Goal: Transaction & Acquisition: Purchase product/service

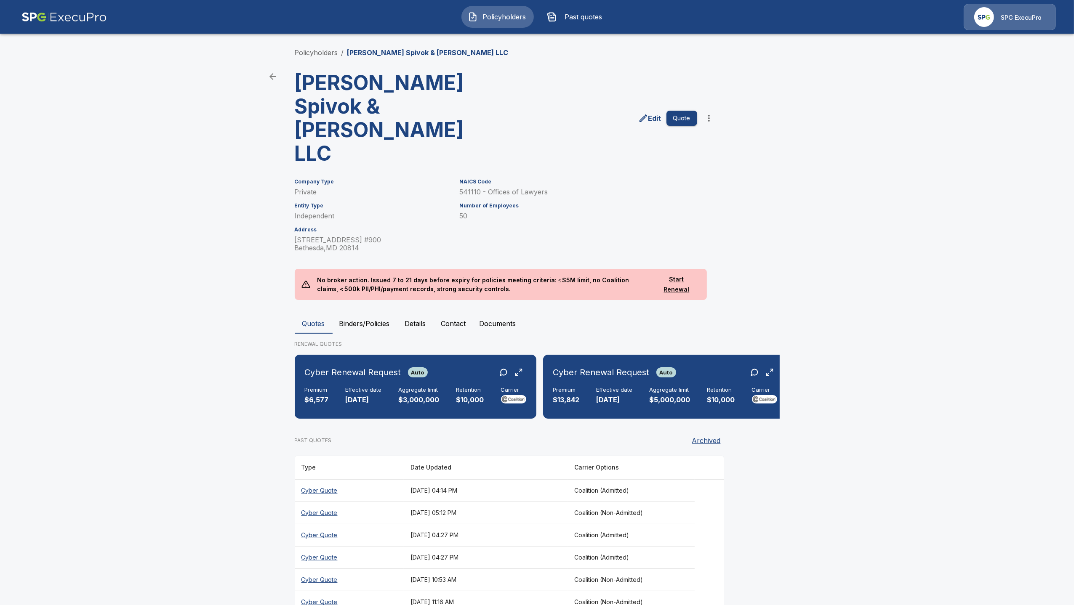
click at [474, 22] on button "Policyholders" at bounding box center [497, 17] width 72 height 22
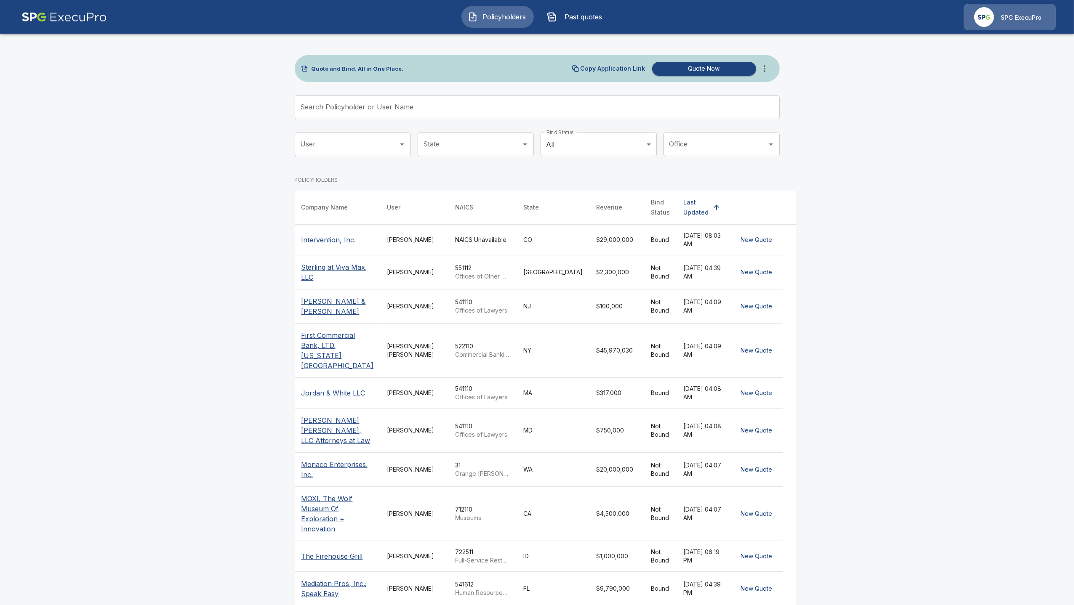
click at [458, 99] on input "Search Policyholder or User Name" at bounding box center [533, 108] width 476 height 24
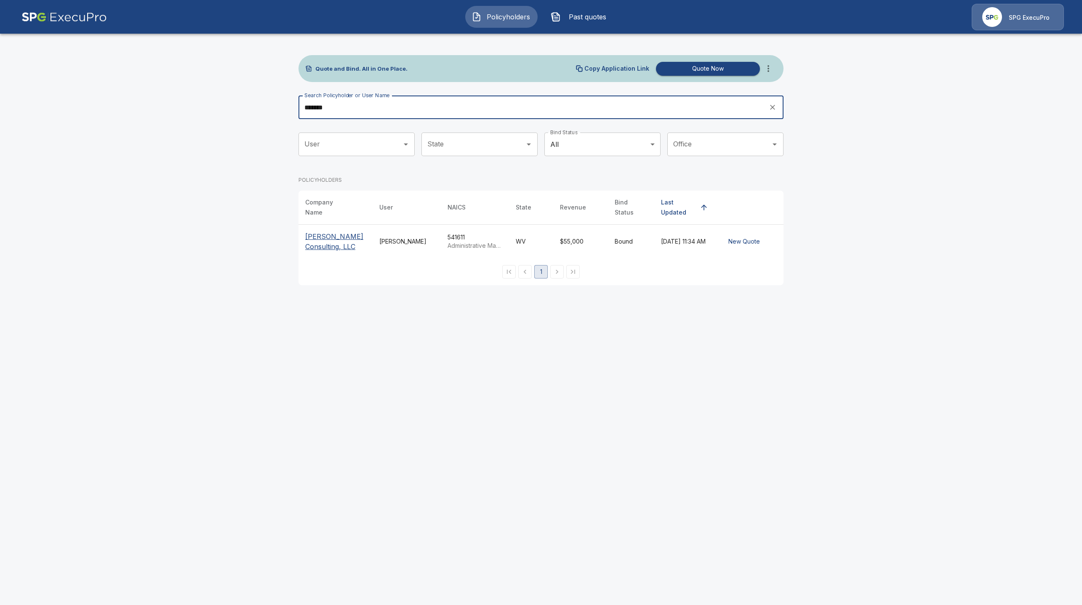
type input "*******"
click at [352, 216] on th "Company Name" at bounding box center [335, 208] width 74 height 34
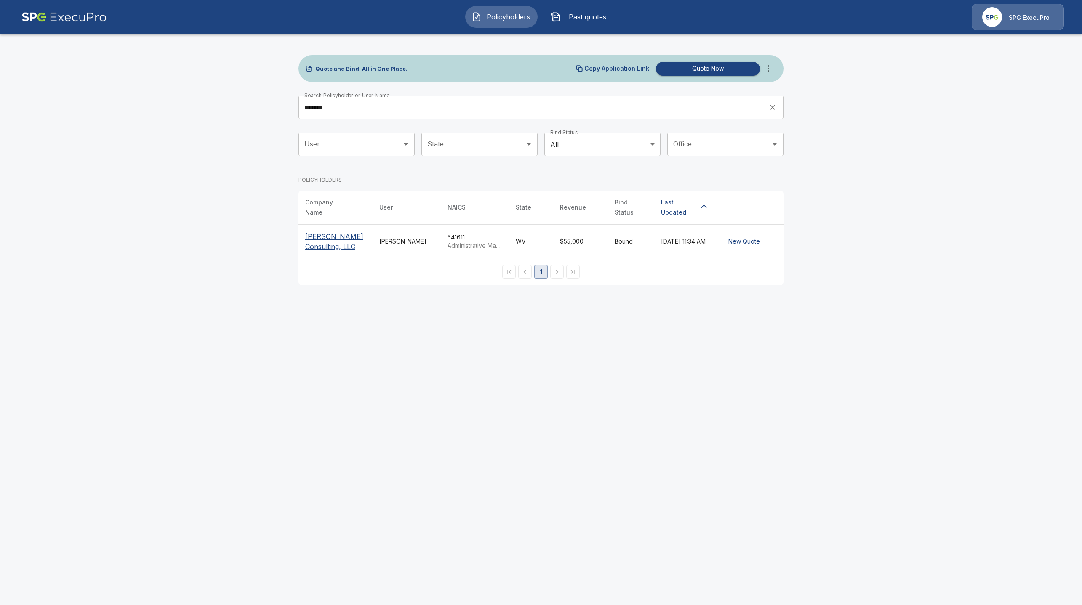
click at [338, 235] on p "[PERSON_NAME] Consulting, LLC" at bounding box center [335, 242] width 61 height 20
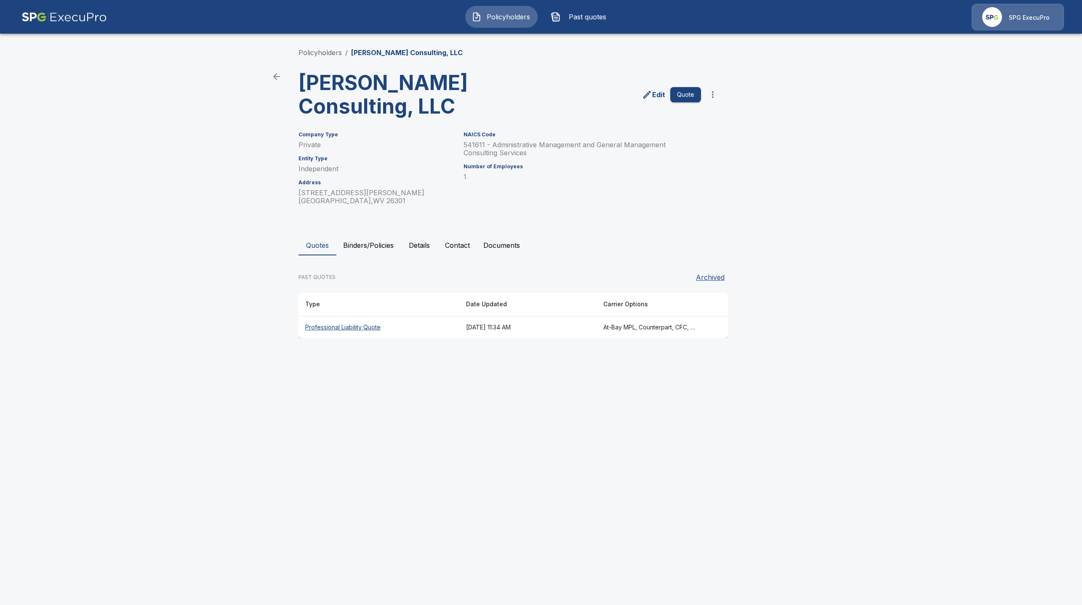
click at [346, 329] on th "Professional Liability Quote" at bounding box center [378, 328] width 161 height 22
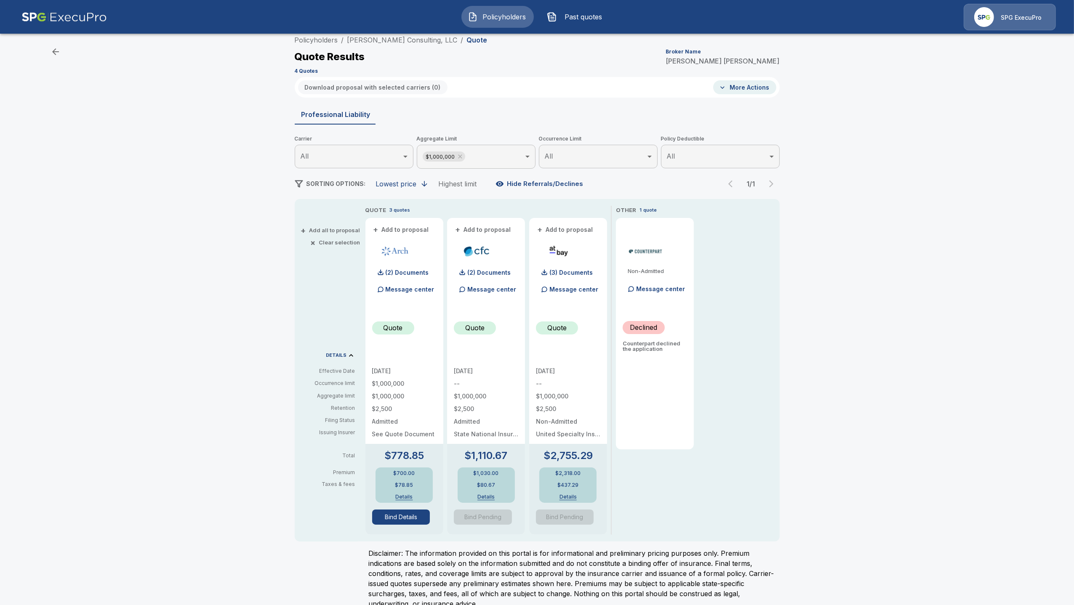
scroll to position [25, 0]
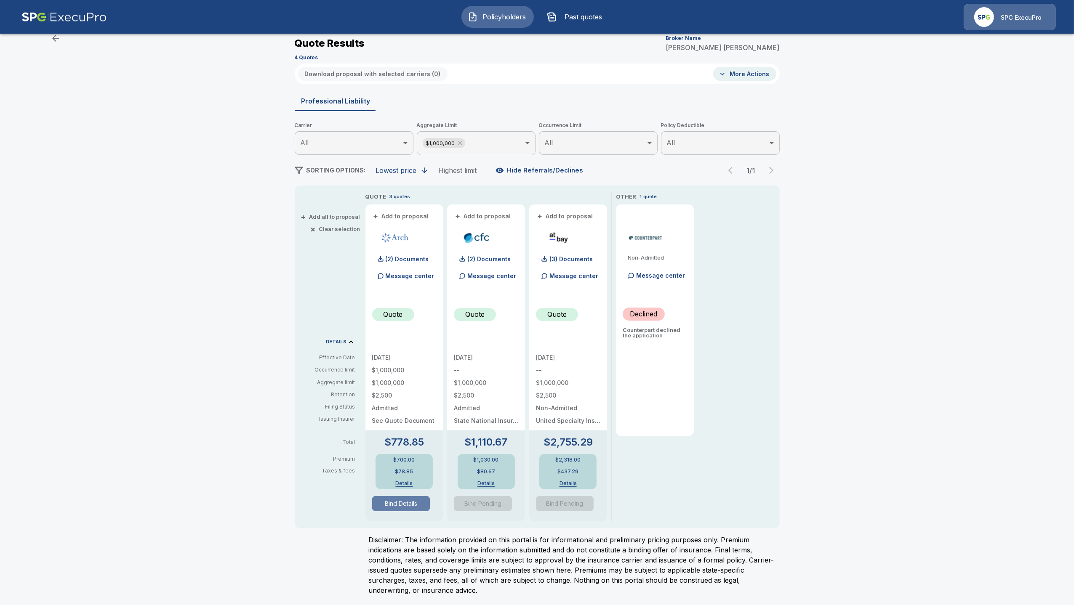
click at [404, 499] on button "Bind Details" at bounding box center [401, 503] width 58 height 15
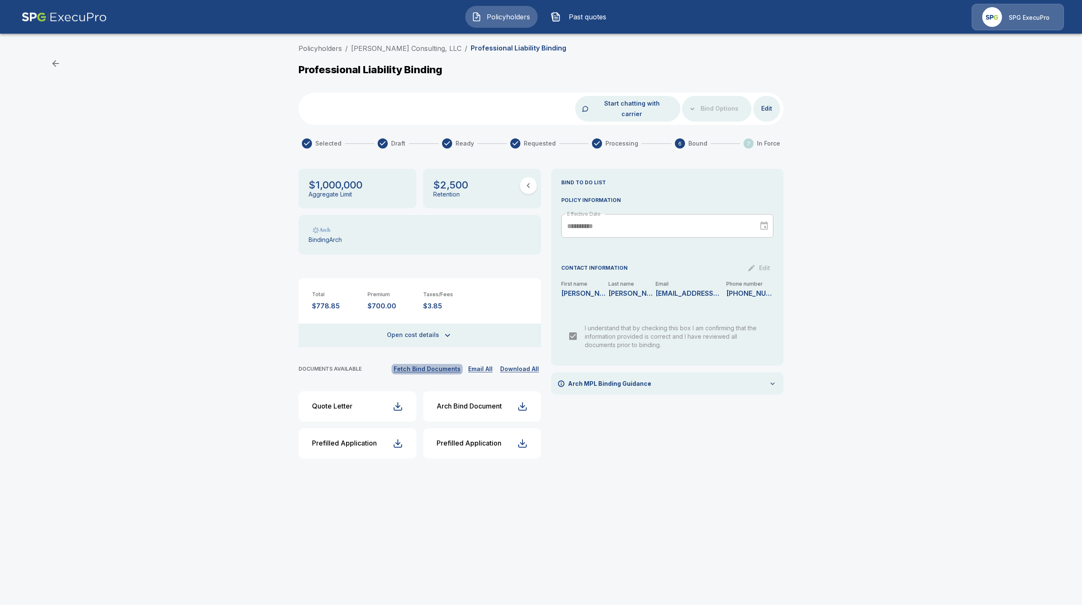
click at [432, 364] on button "Fetch Bind Documents" at bounding box center [426, 369] width 71 height 11
click at [475, 402] on div "Arch Bind Document" at bounding box center [468, 406] width 65 height 8
click at [517, 402] on div "button" at bounding box center [522, 407] width 10 height 10
click at [339, 402] on div "Arch Bind Document" at bounding box center [344, 406] width 65 height 8
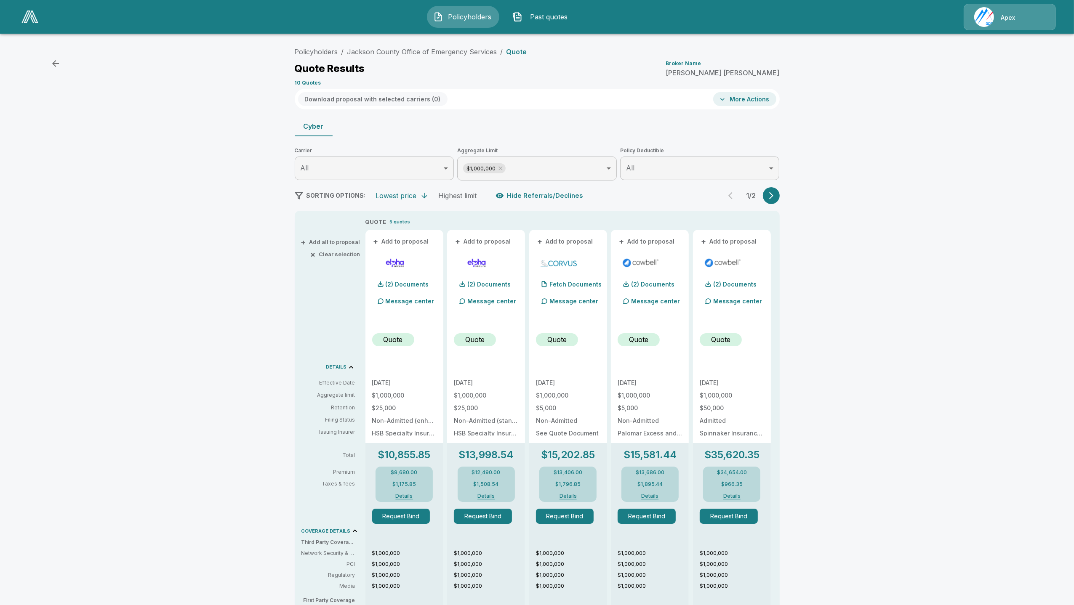
click at [25, 16] on img at bounding box center [29, 17] width 17 height 13
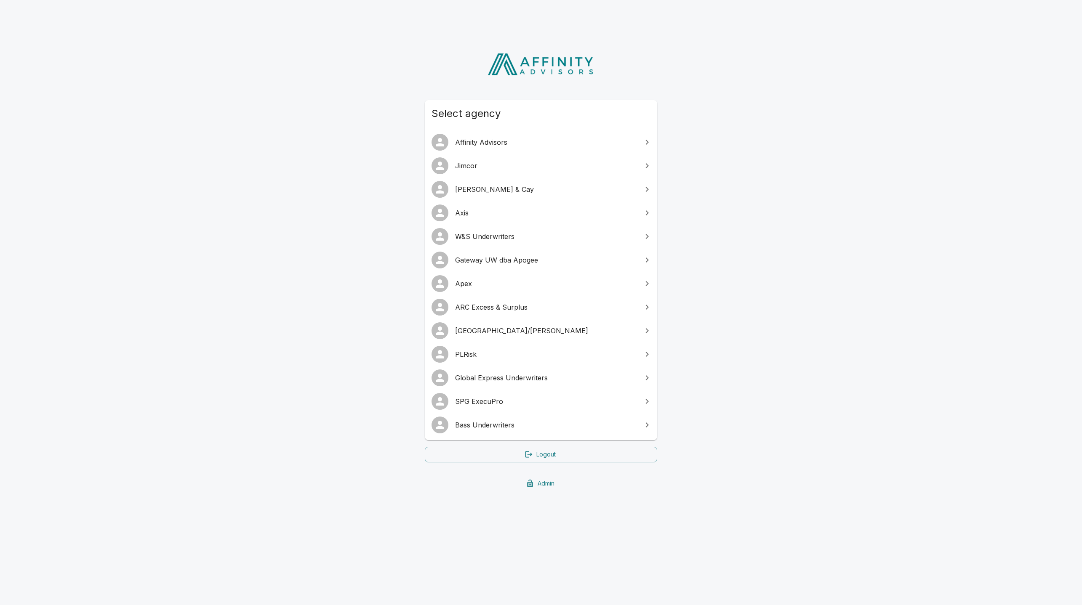
click at [490, 262] on span "Gateway UW dba Apogee" at bounding box center [546, 260] width 182 height 10
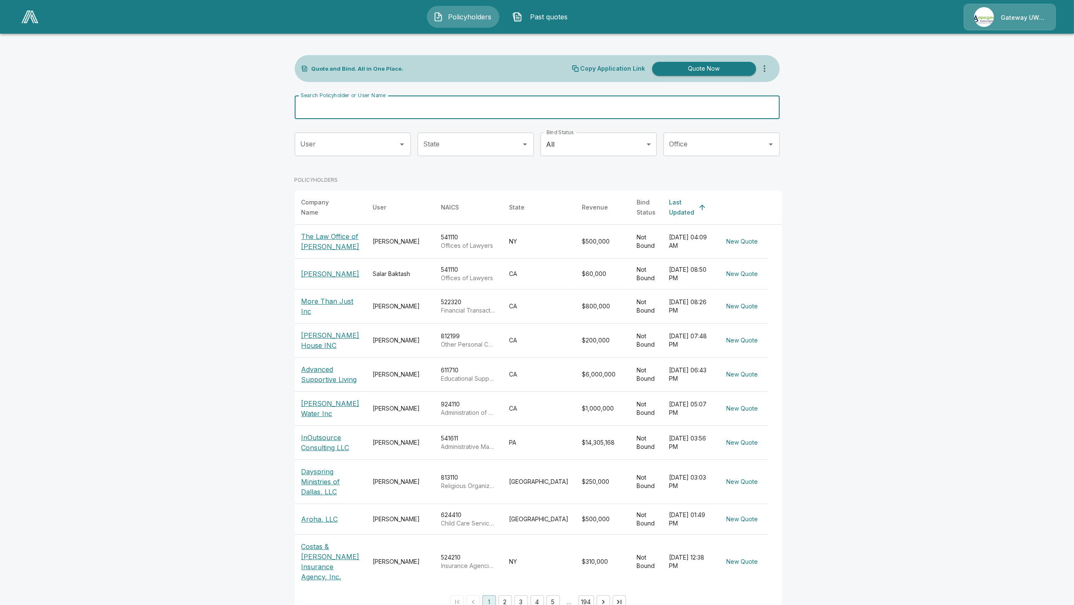
click at [385, 101] on input "Search Policyholder or User Name" at bounding box center [533, 108] width 476 height 24
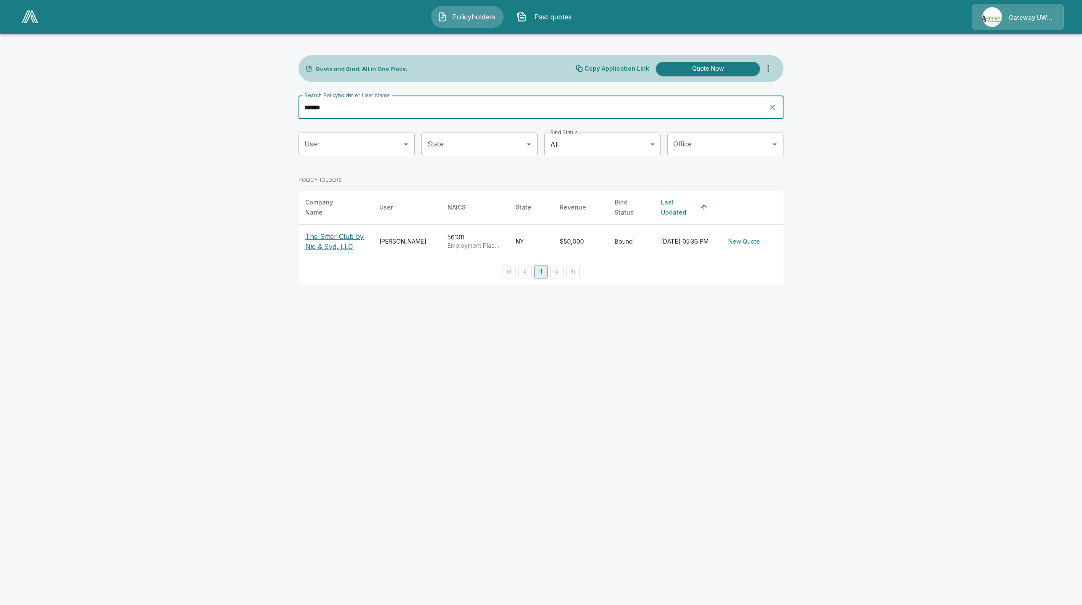
type input "******"
click at [351, 232] on p "The Sitter Club by Nic & Syd, LLC" at bounding box center [335, 242] width 61 height 20
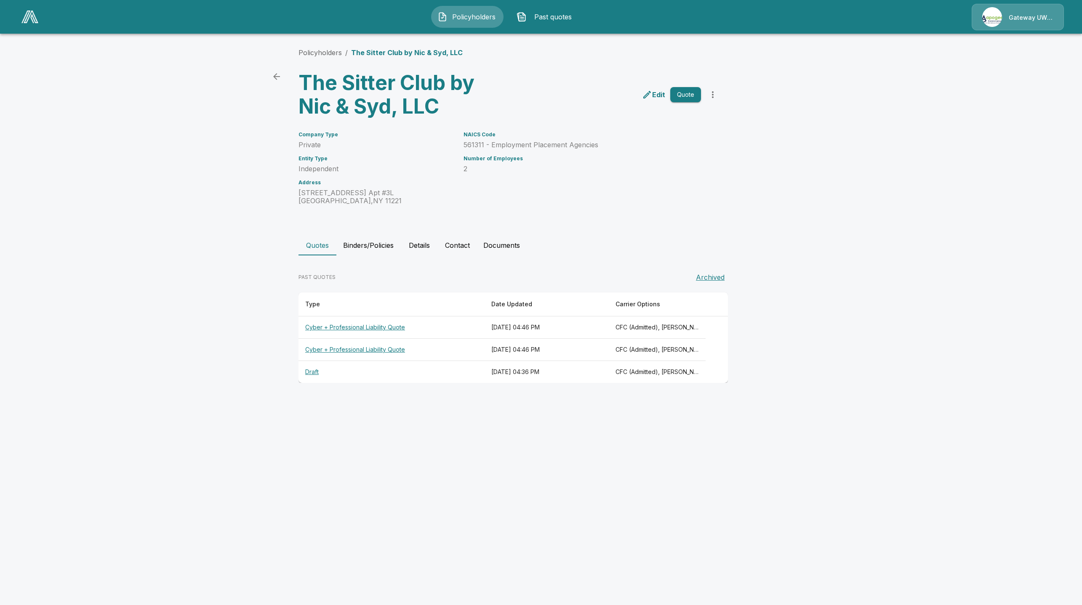
click at [361, 332] on th "Cyber + Professional Liability Quote" at bounding box center [391, 328] width 186 height 22
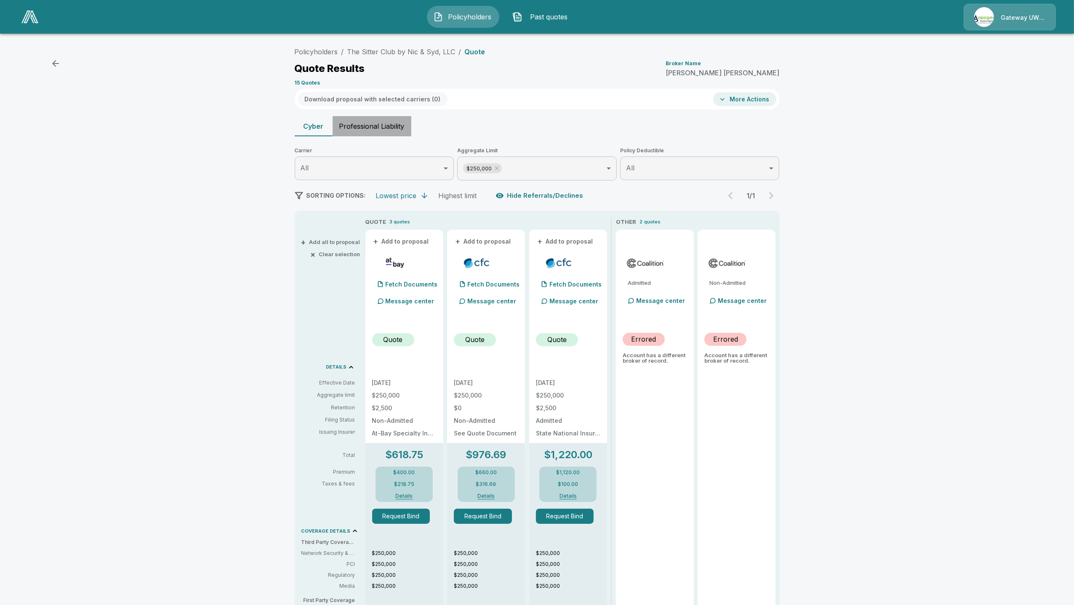
click at [365, 128] on button "Professional Liability" at bounding box center [372, 126] width 79 height 20
type input "*******"
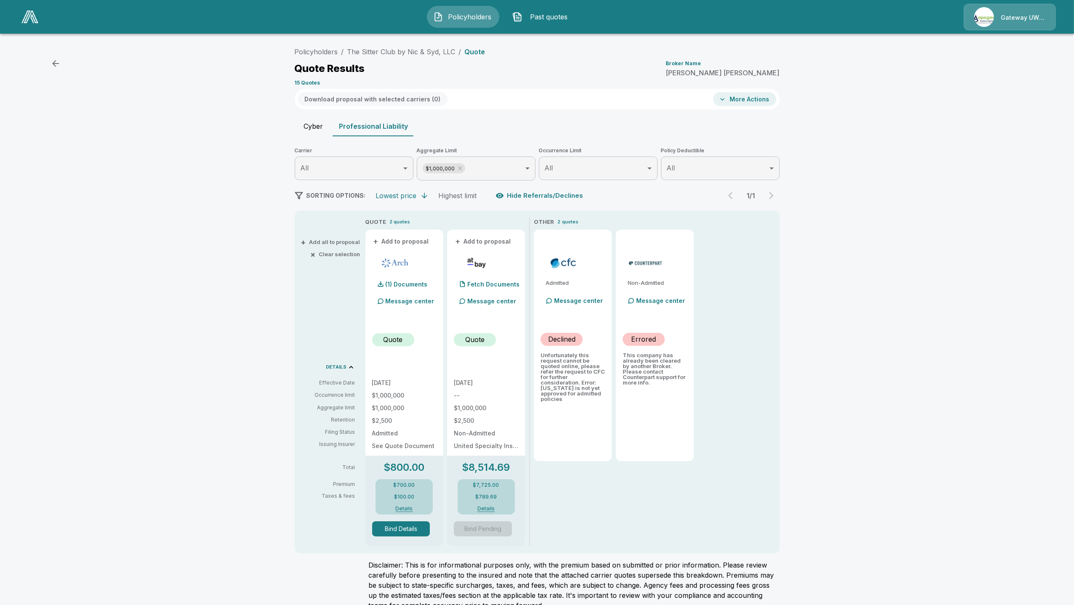
click at [409, 532] on button "Bind Details" at bounding box center [401, 529] width 58 height 15
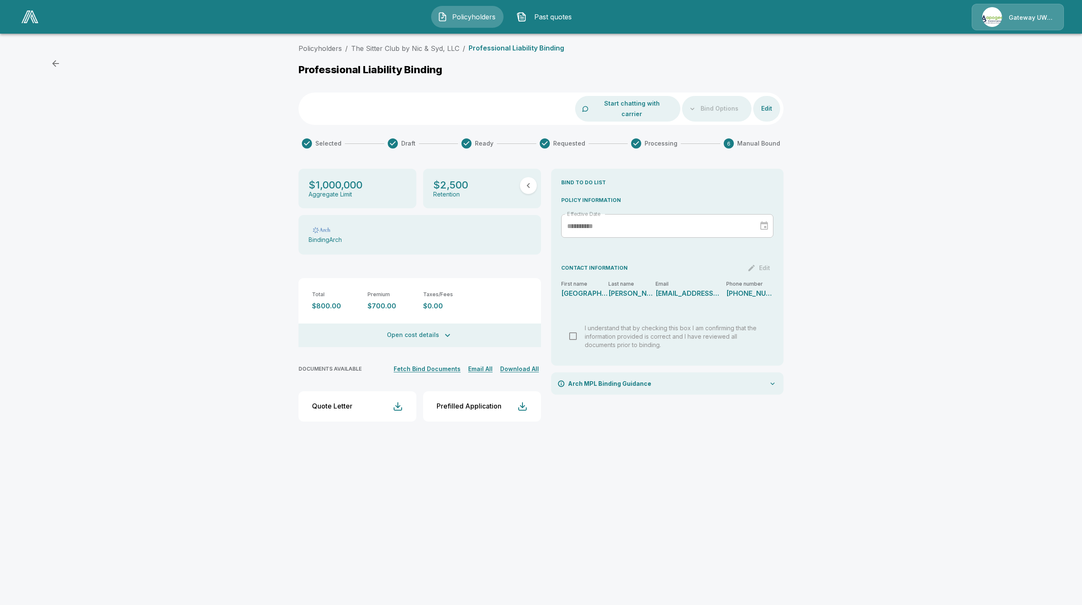
click at [430, 364] on button "Fetch Bind Documents" at bounding box center [426, 369] width 71 height 11
click at [412, 331] on button "Open cost details" at bounding box center [419, 336] width 242 height 24
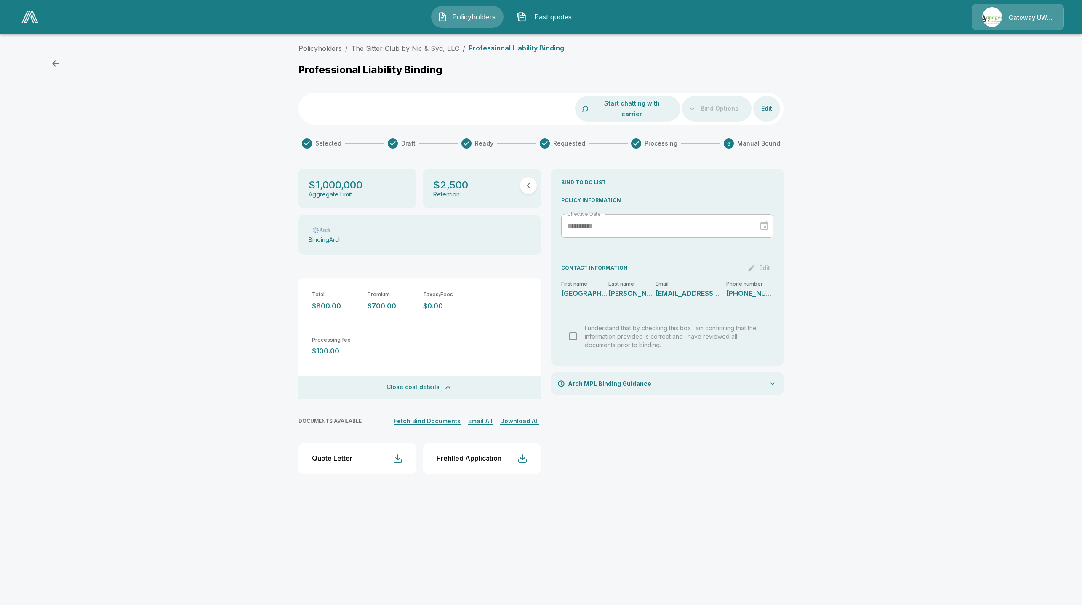
click at [491, 64] on div "Professional Liability Binding" at bounding box center [540, 72] width 485 height 16
drag, startPoint x: 458, startPoint y: 47, endPoint x: 351, endPoint y: 49, distance: 106.1
click at [351, 49] on ol "Policyholders / The Sitter Club by Nic & Syd, LLC / Professional Liability Bind…" at bounding box center [431, 48] width 266 height 10
copy link "The Sitter Club by Nic & Syd, LLC"
drag, startPoint x: 394, startPoint y: 297, endPoint x: 363, endPoint y: 296, distance: 30.7
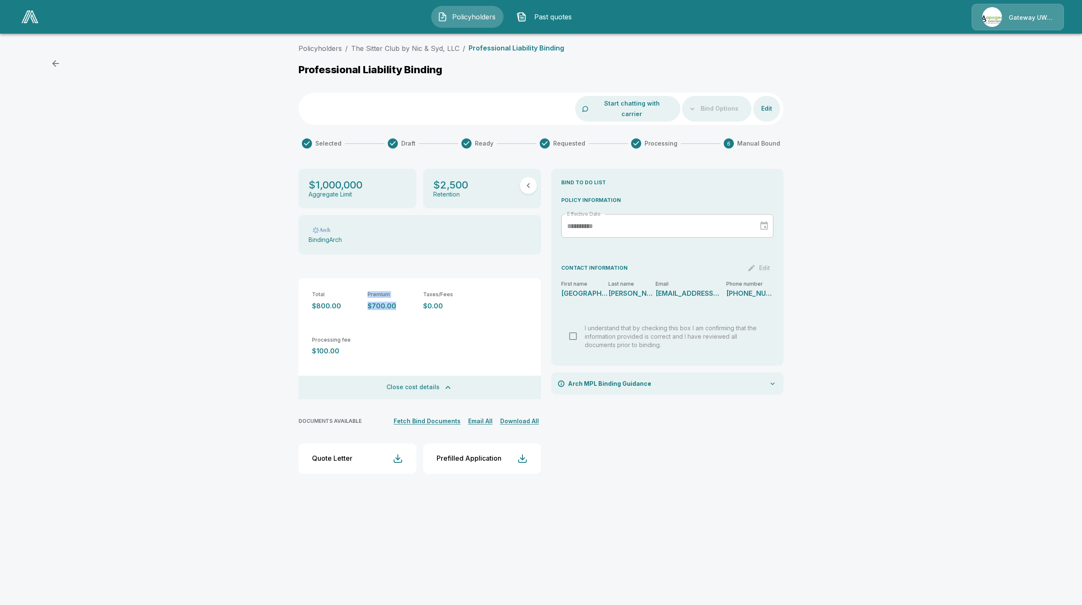
click at [363, 296] on div "Total $800.00 Premium $700.00 Taxes/Fees $0.00" at bounding box center [419, 294] width 242 height 32
click at [380, 302] on p "$700.00" at bounding box center [391, 306] width 49 height 8
click at [381, 302] on p "$700.00" at bounding box center [391, 306] width 49 height 8
click at [16, 16] on div "Policyholders Past quotes Gateway UW dba Apogee" at bounding box center [541, 16] width 1066 height 27
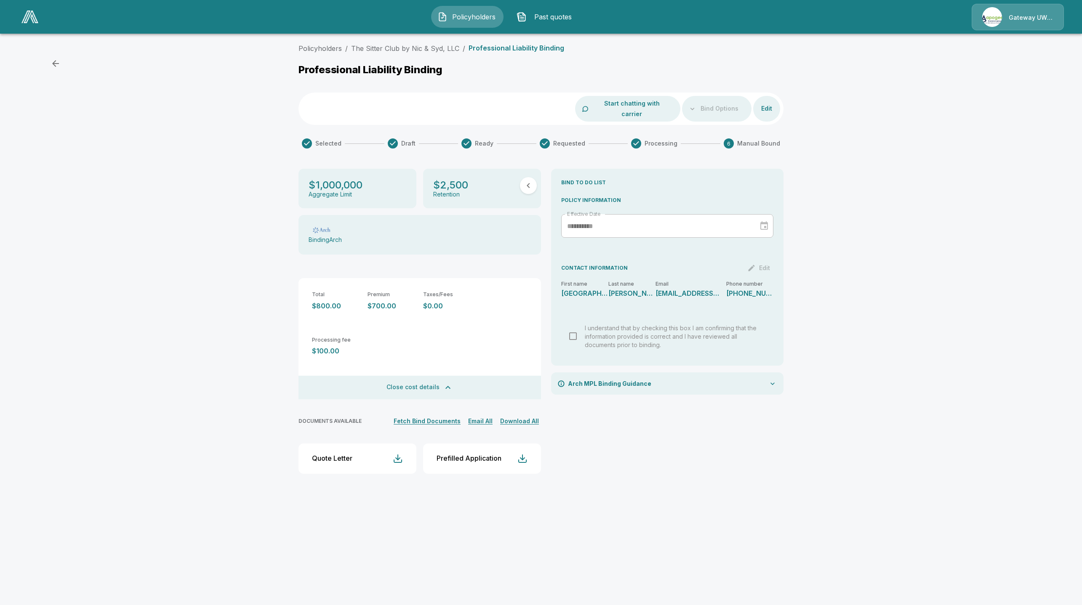
click at [27, 19] on img at bounding box center [29, 17] width 17 height 13
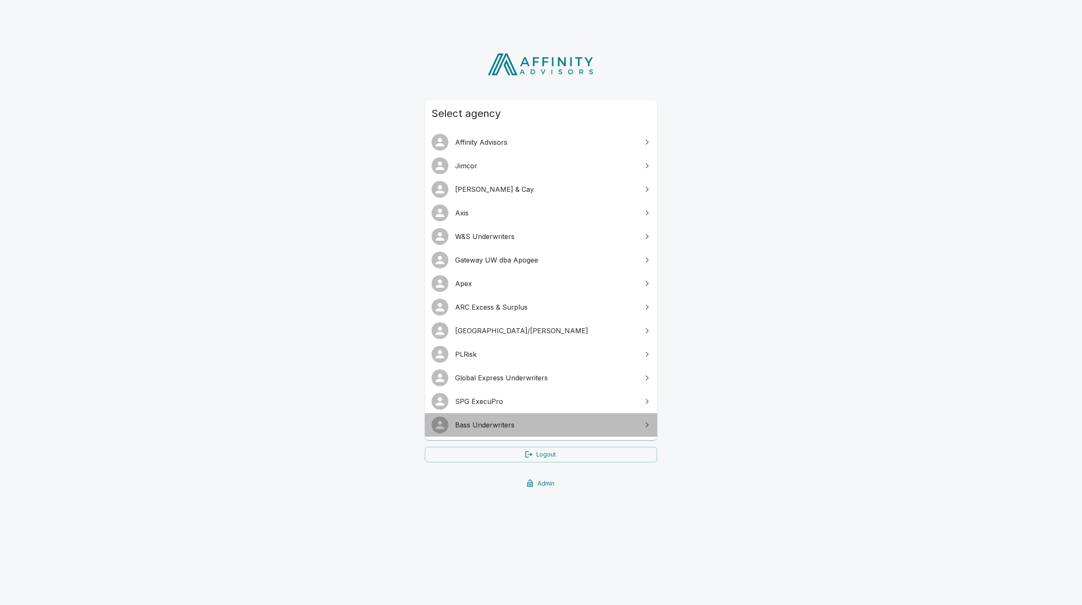
click at [520, 432] on link "Bass Underwriters" at bounding box center [541, 425] width 232 height 24
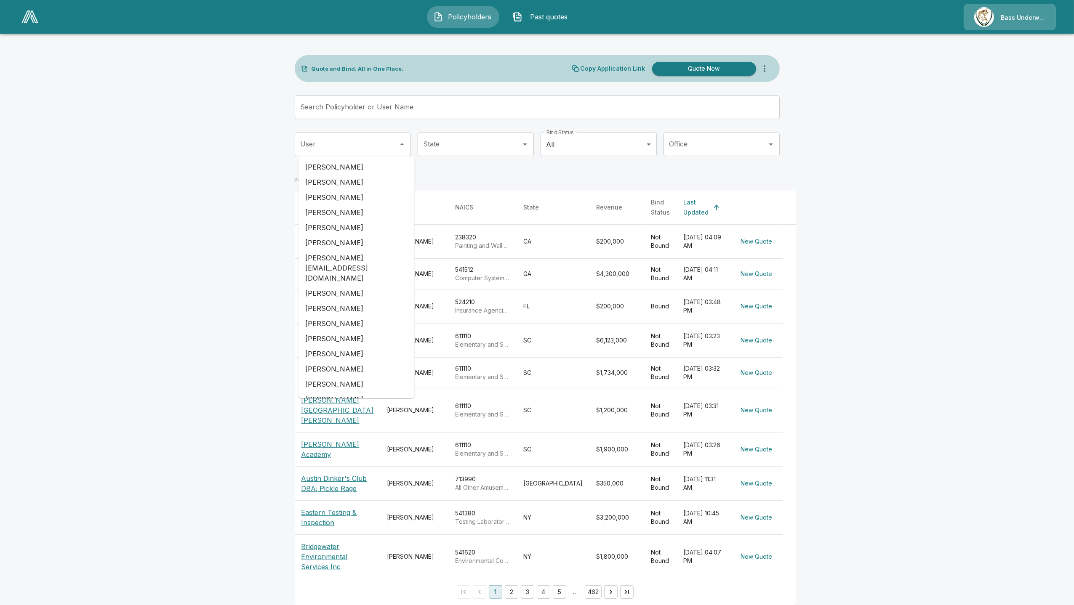
click at [398, 141] on div "User" at bounding box center [353, 145] width 116 height 24
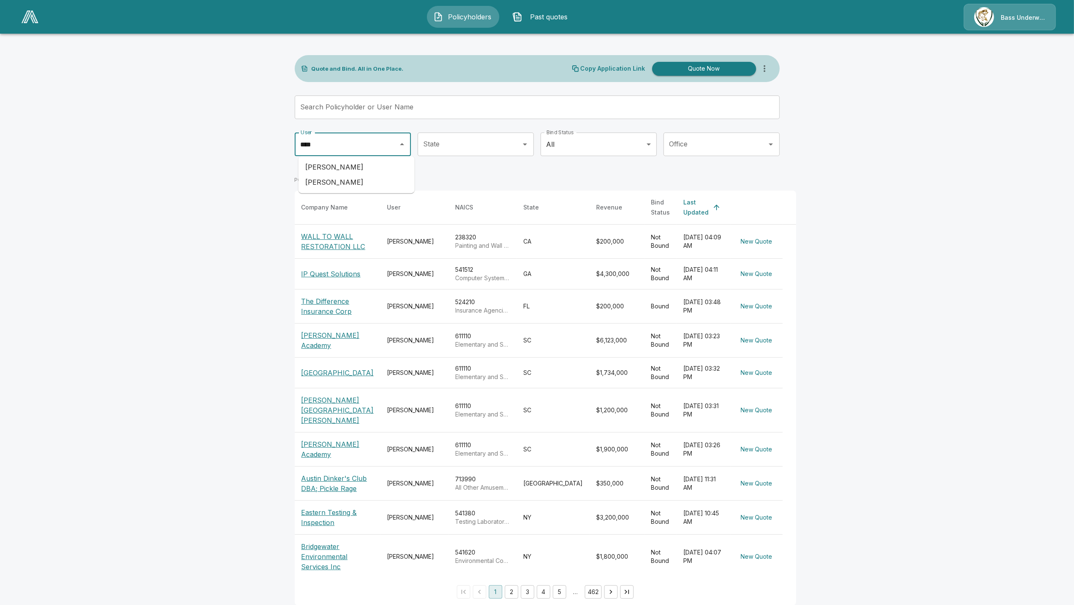
click at [371, 166] on li "[PERSON_NAME]" at bounding box center [356, 167] width 116 height 15
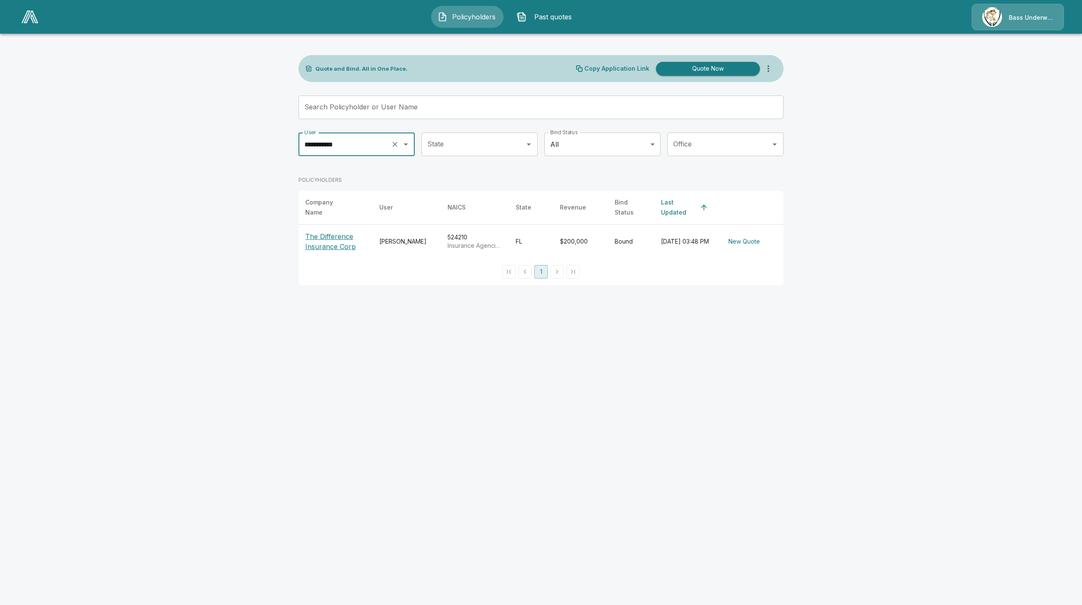
type input "**********"
click at [318, 243] on p "The Difference Insurance Corp" at bounding box center [335, 242] width 61 height 20
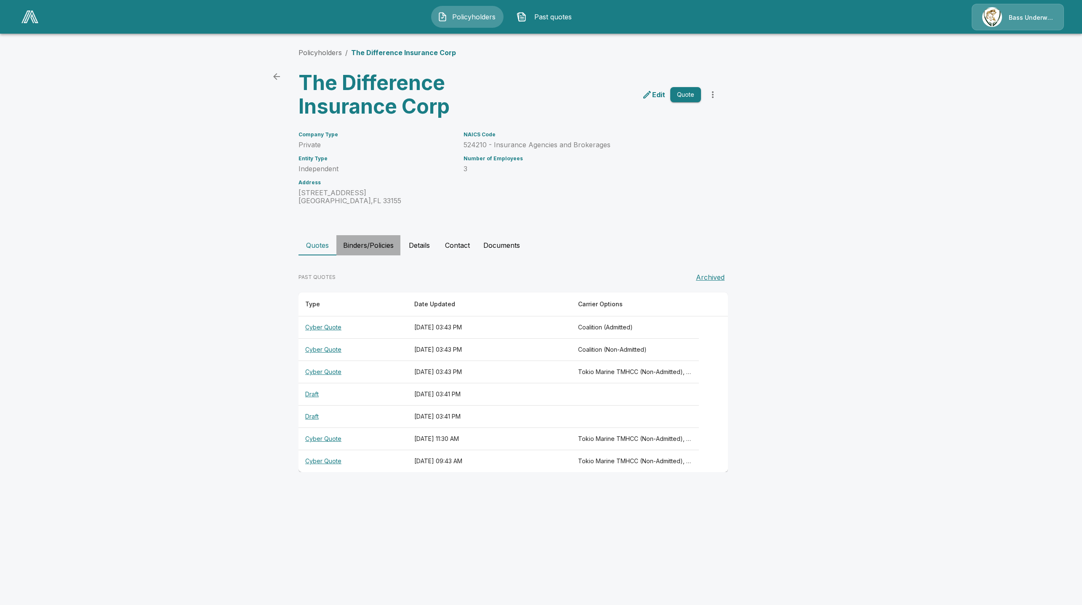
click at [381, 250] on button "Binders/Policies" at bounding box center [368, 245] width 64 height 20
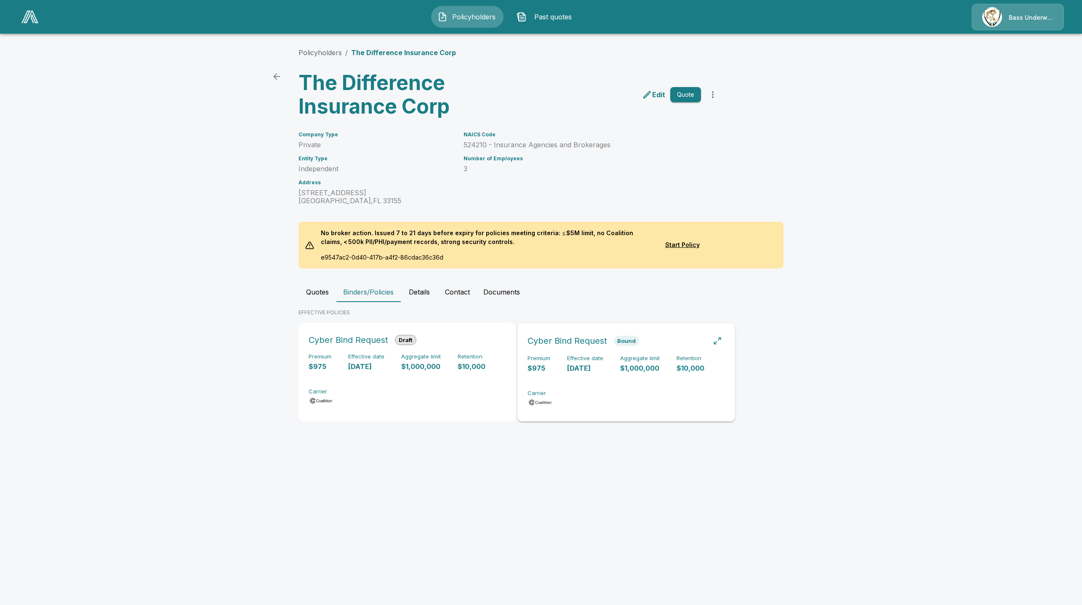
click at [592, 376] on div "Premium $975 Effective date [DATE] Aggregate limit $1,000,000 Retention $10,000…" at bounding box center [625, 381] width 197 height 53
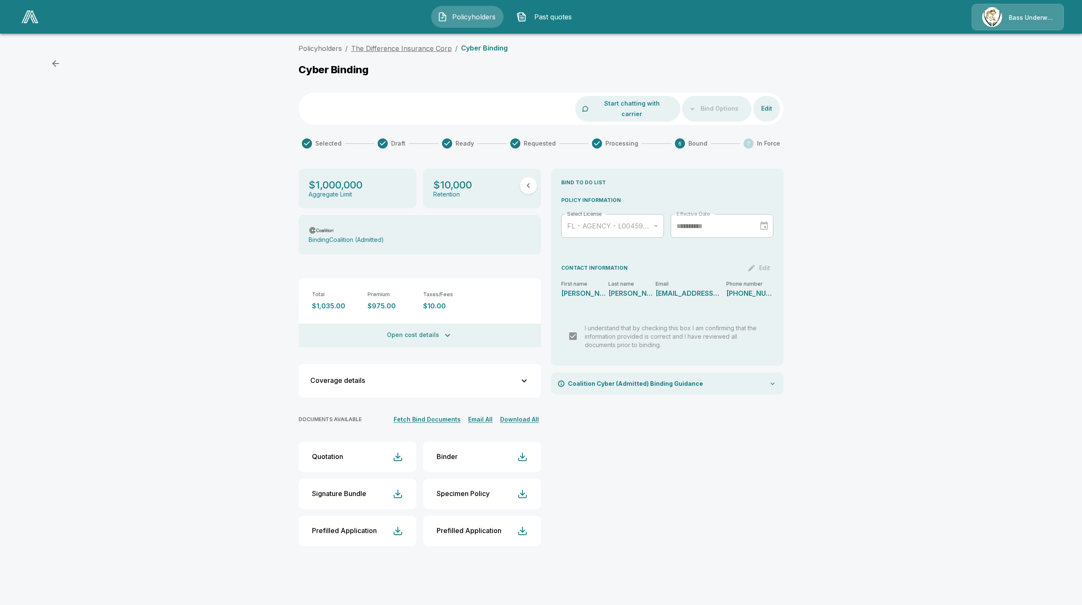
click at [417, 45] on link "The Difference Insurance Corp" at bounding box center [401, 48] width 101 height 8
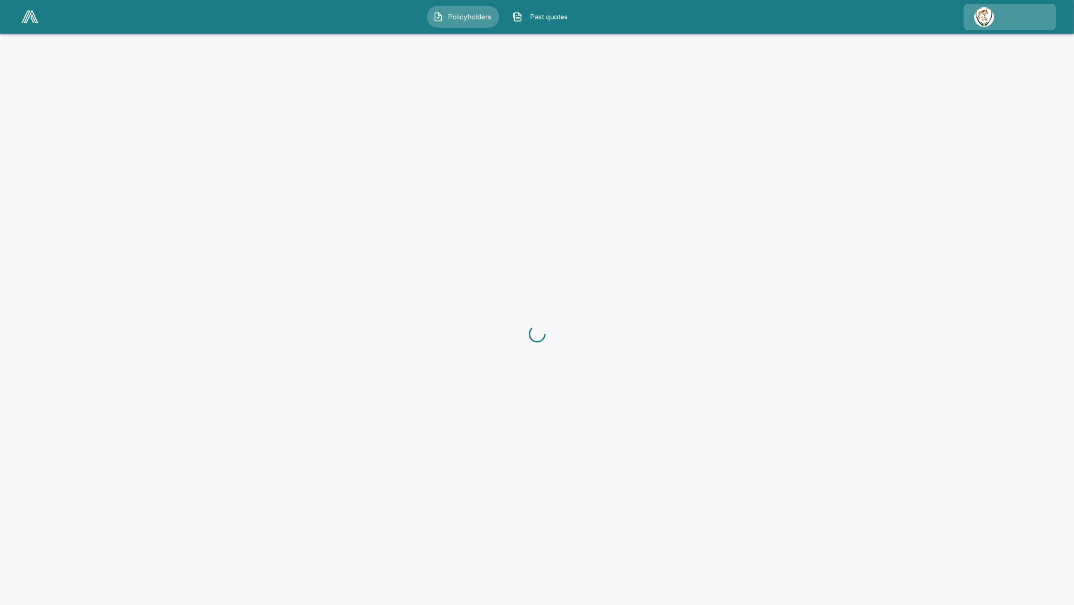
click at [552, 30] on header "Policyholders Past quotes" at bounding box center [537, 17] width 1074 height 34
click at [556, 22] on button "Past quotes" at bounding box center [542, 17] width 72 height 22
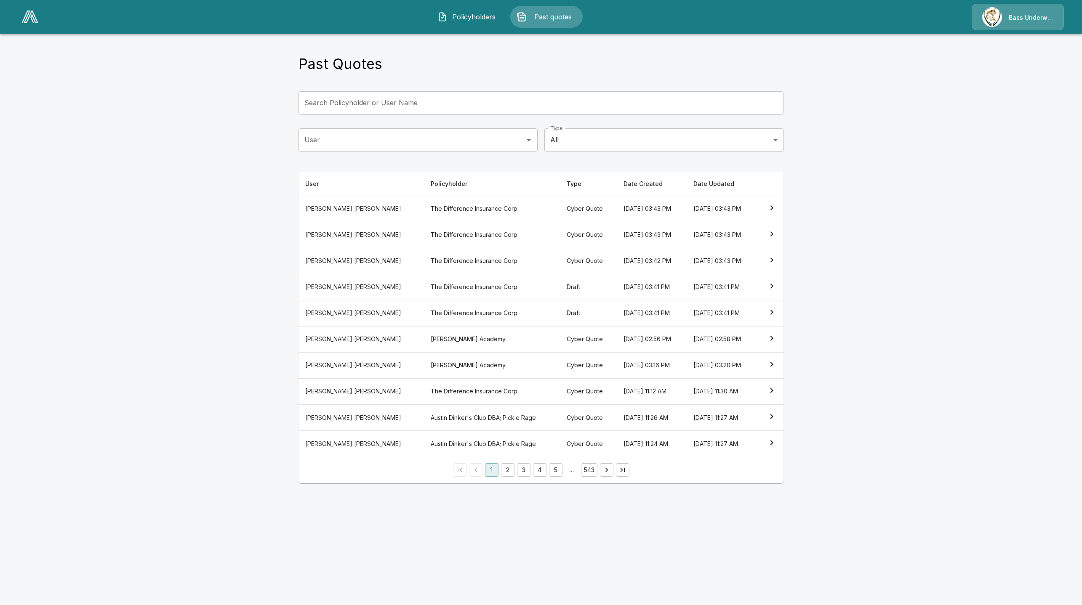
click at [560, 299] on th "Draft" at bounding box center [588, 287] width 57 height 26
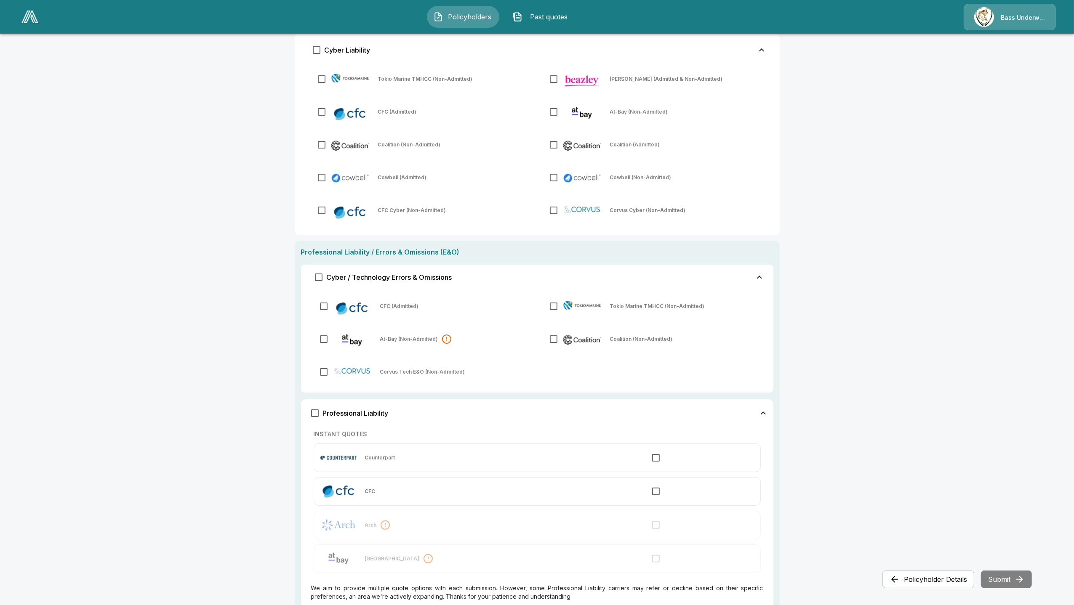
scroll to position [105, 0]
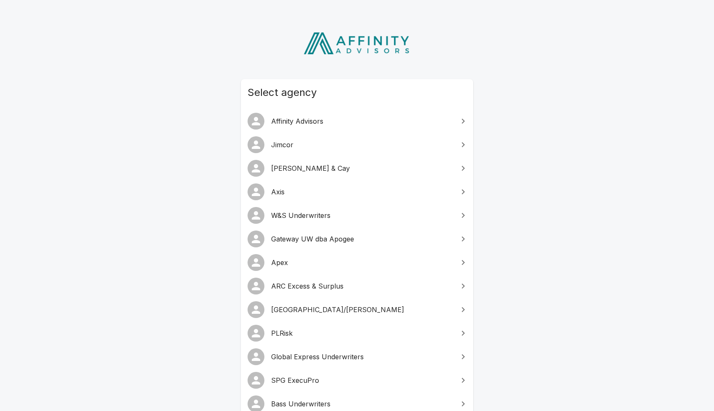
scroll to position [52, 0]
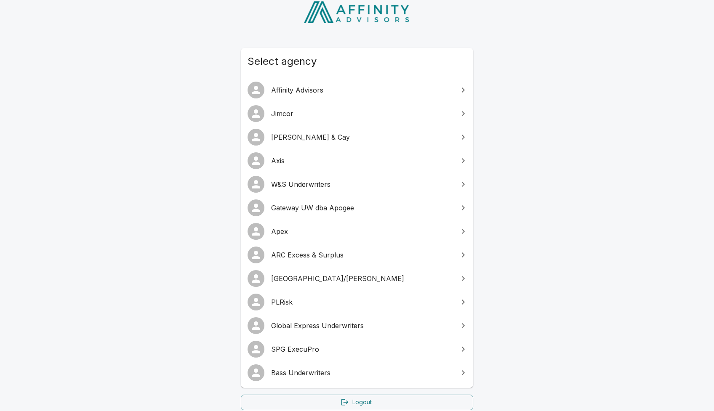
click at [330, 371] on span "Bass Underwriters" at bounding box center [362, 373] width 182 height 10
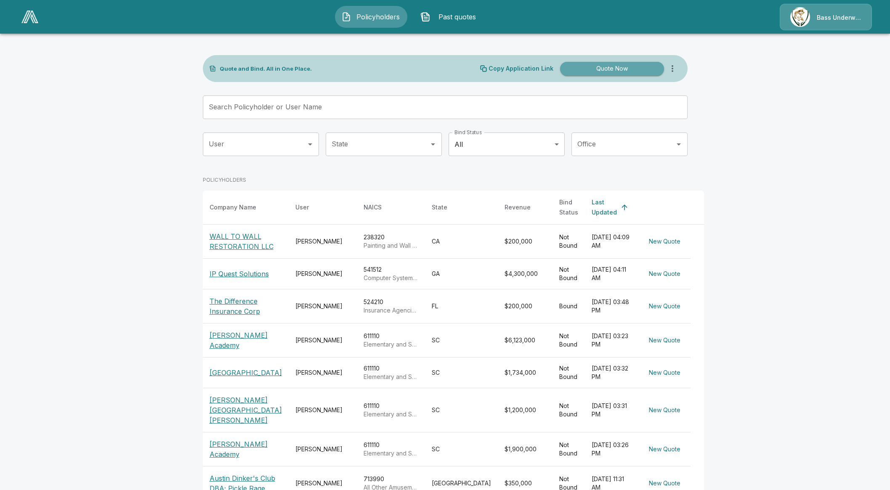
click at [625, 72] on button "Quote Now" at bounding box center [612, 69] width 104 height 14
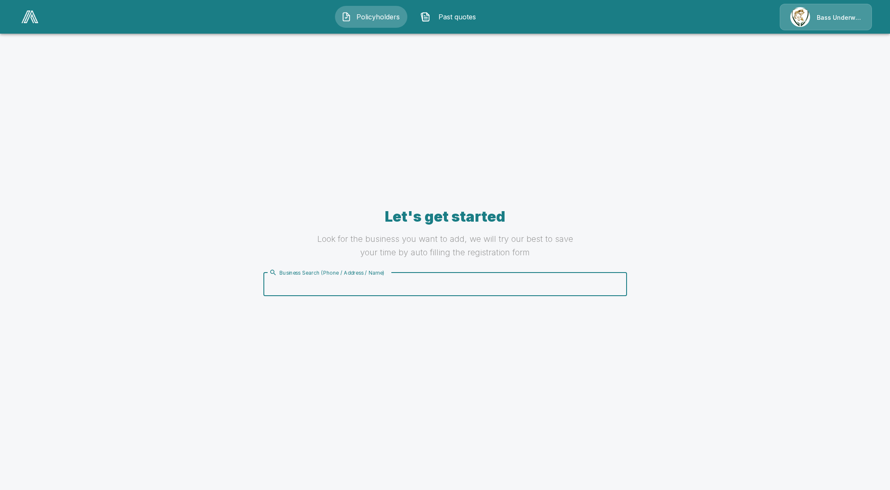
click at [434, 287] on input "Business Search (Phone / Address / Name)" at bounding box center [443, 285] width 353 height 16
type input "******"
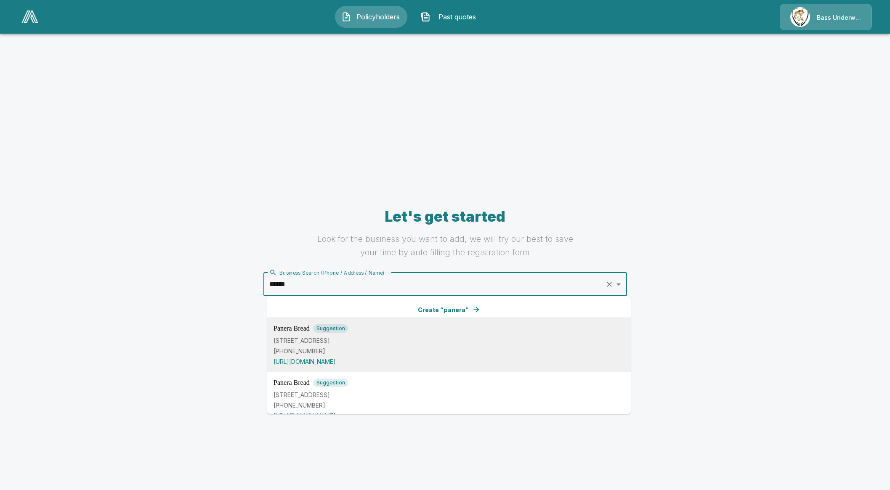
click at [401, 340] on p "[STREET_ADDRESS]" at bounding box center [449, 340] width 351 height 9
